Goal: Task Accomplishment & Management: Manage account settings

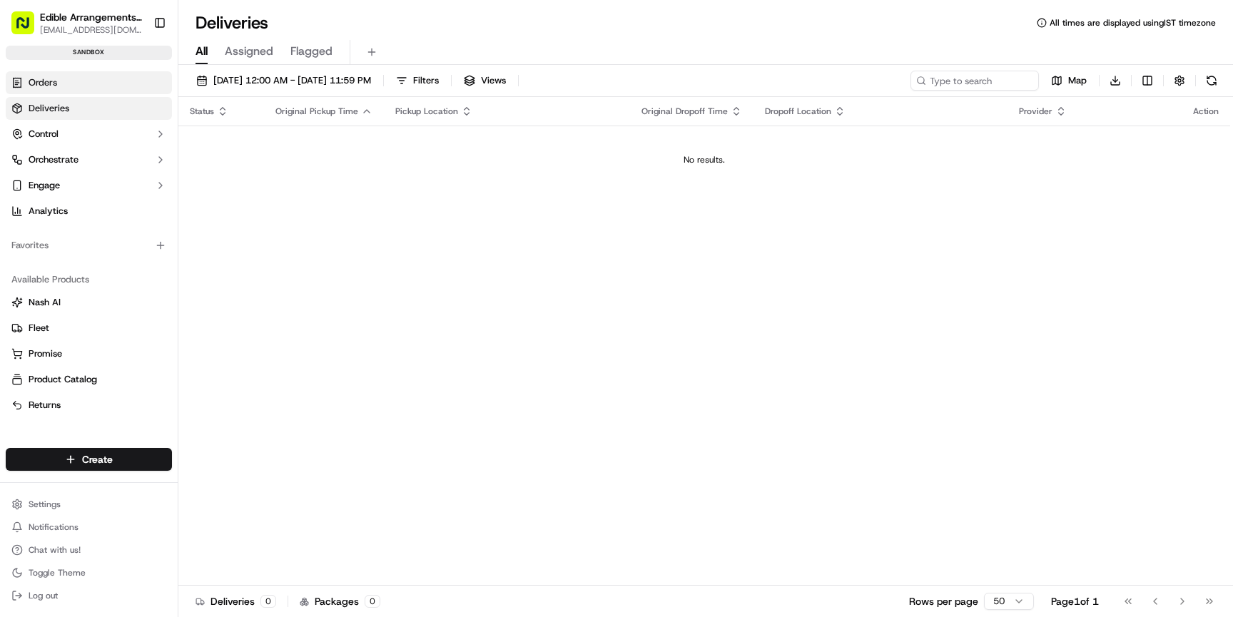
click at [51, 87] on span "Orders" at bounding box center [43, 82] width 29 height 13
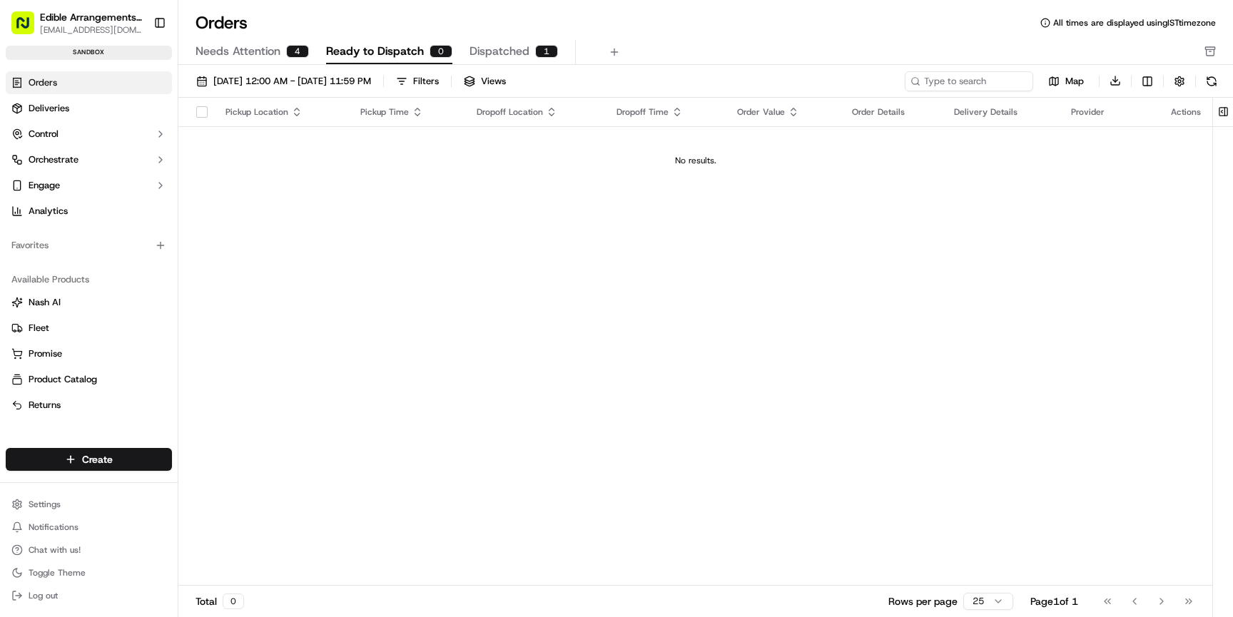
click at [286, 52] on div "4" at bounding box center [297, 51] width 23 height 13
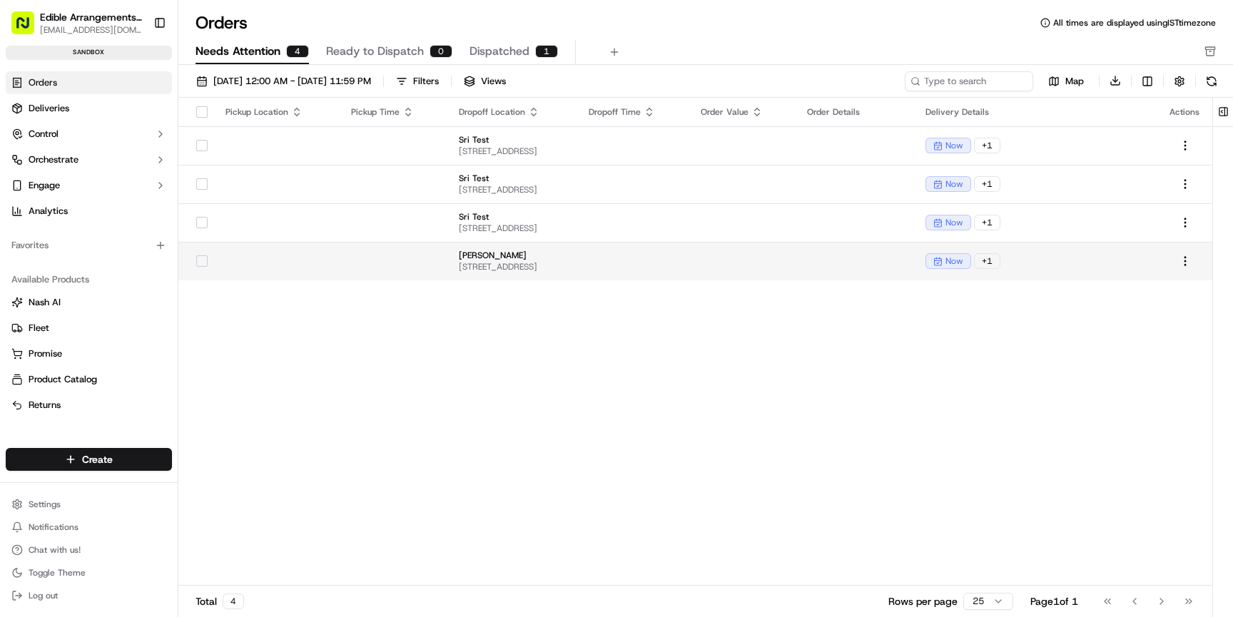
click at [402, 257] on td at bounding box center [394, 261] width 108 height 39
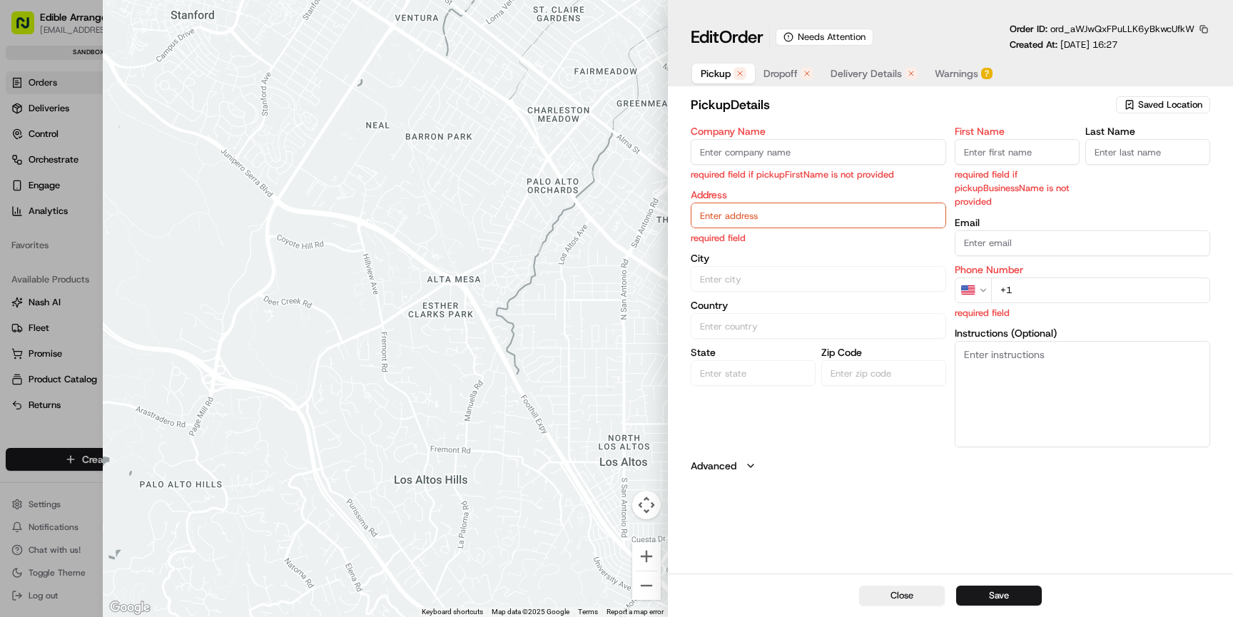
click at [789, 78] on span "Dropoff" at bounding box center [780, 73] width 34 height 14
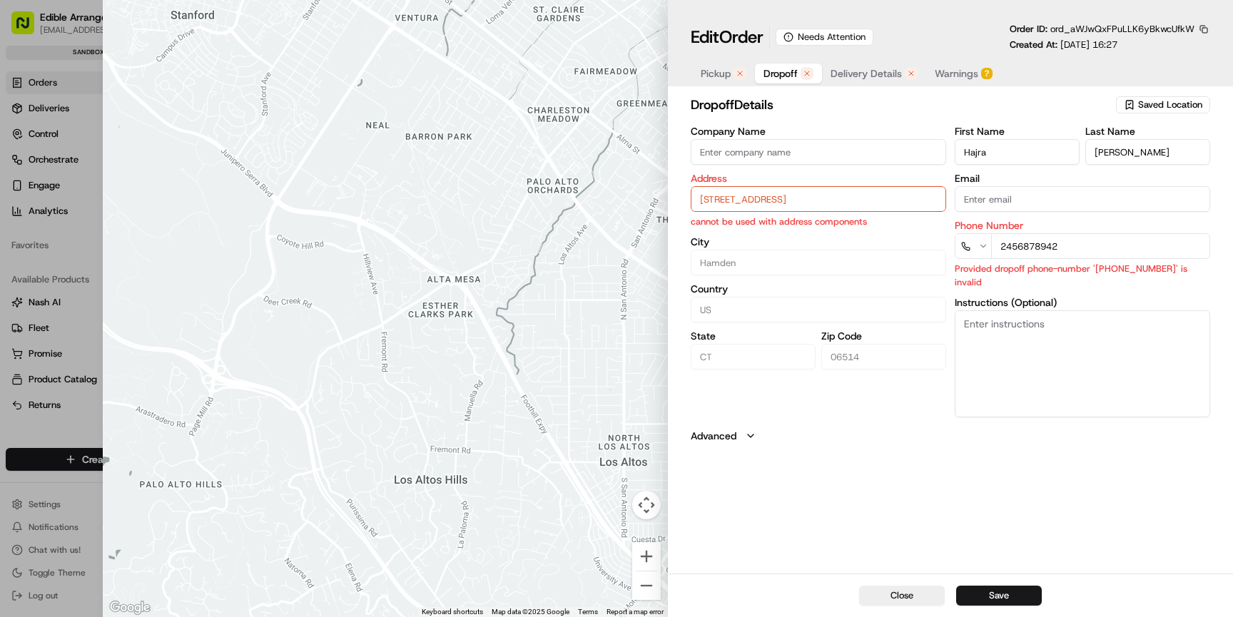
click at [856, 81] on button "Delivery Details" at bounding box center [874, 74] width 104 height 20
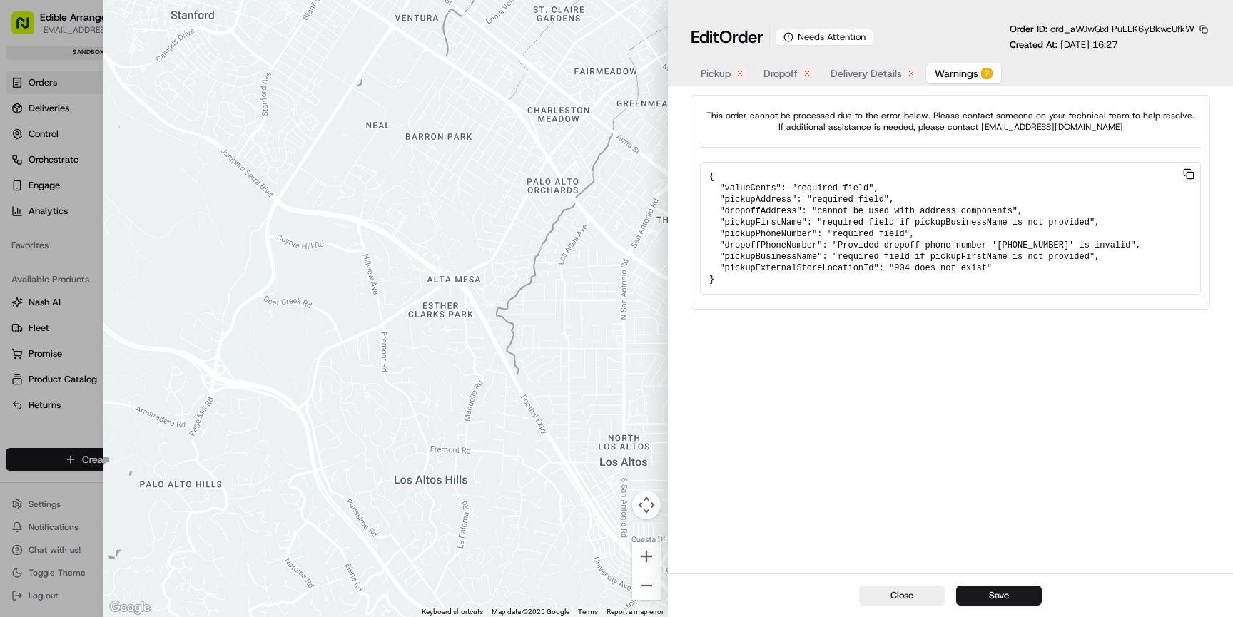
click at [952, 66] on button "Warnings ?" at bounding box center [963, 74] width 75 height 20
